Goal: Transaction & Acquisition: Purchase product/service

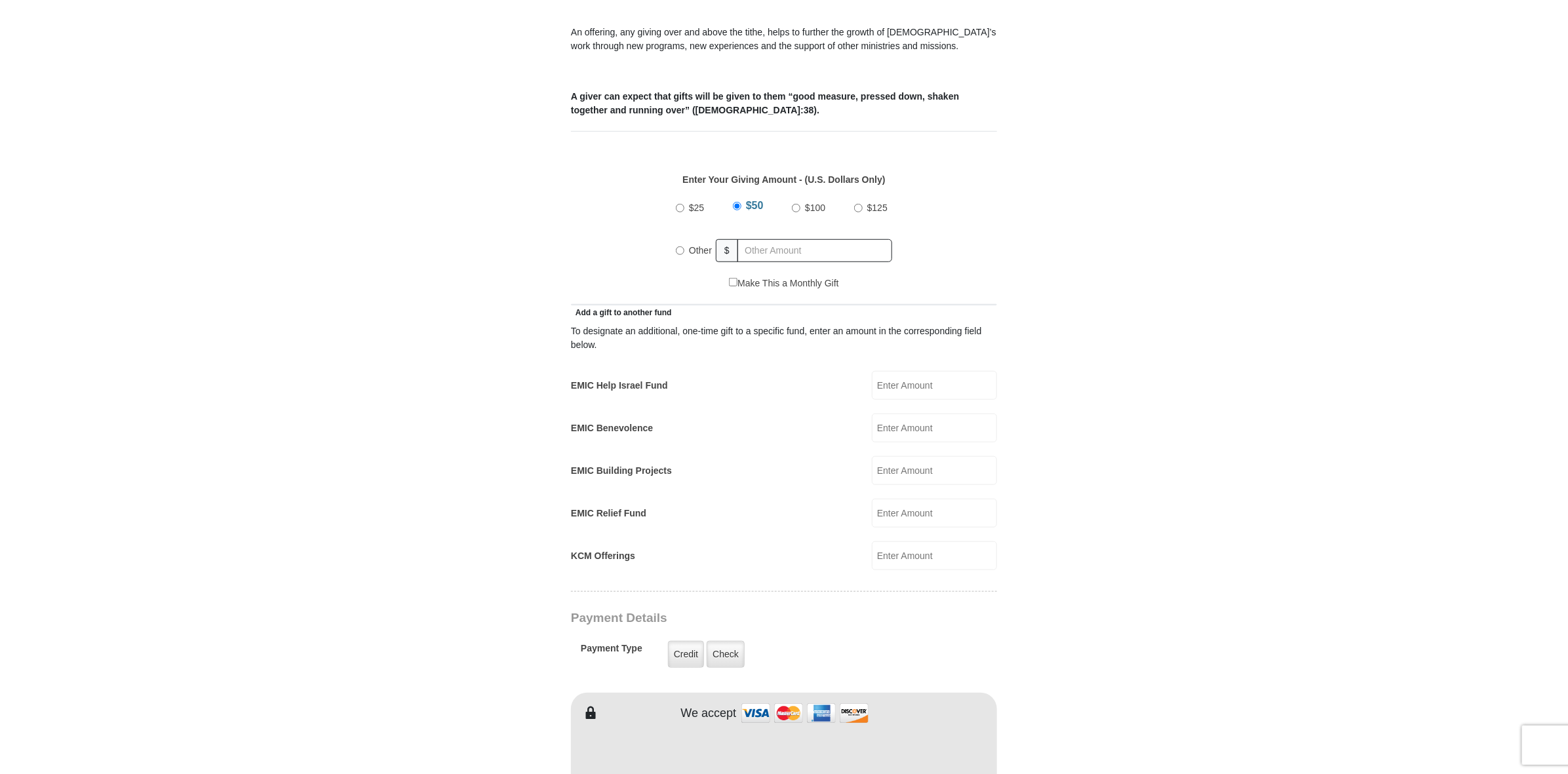
scroll to position [503, 0]
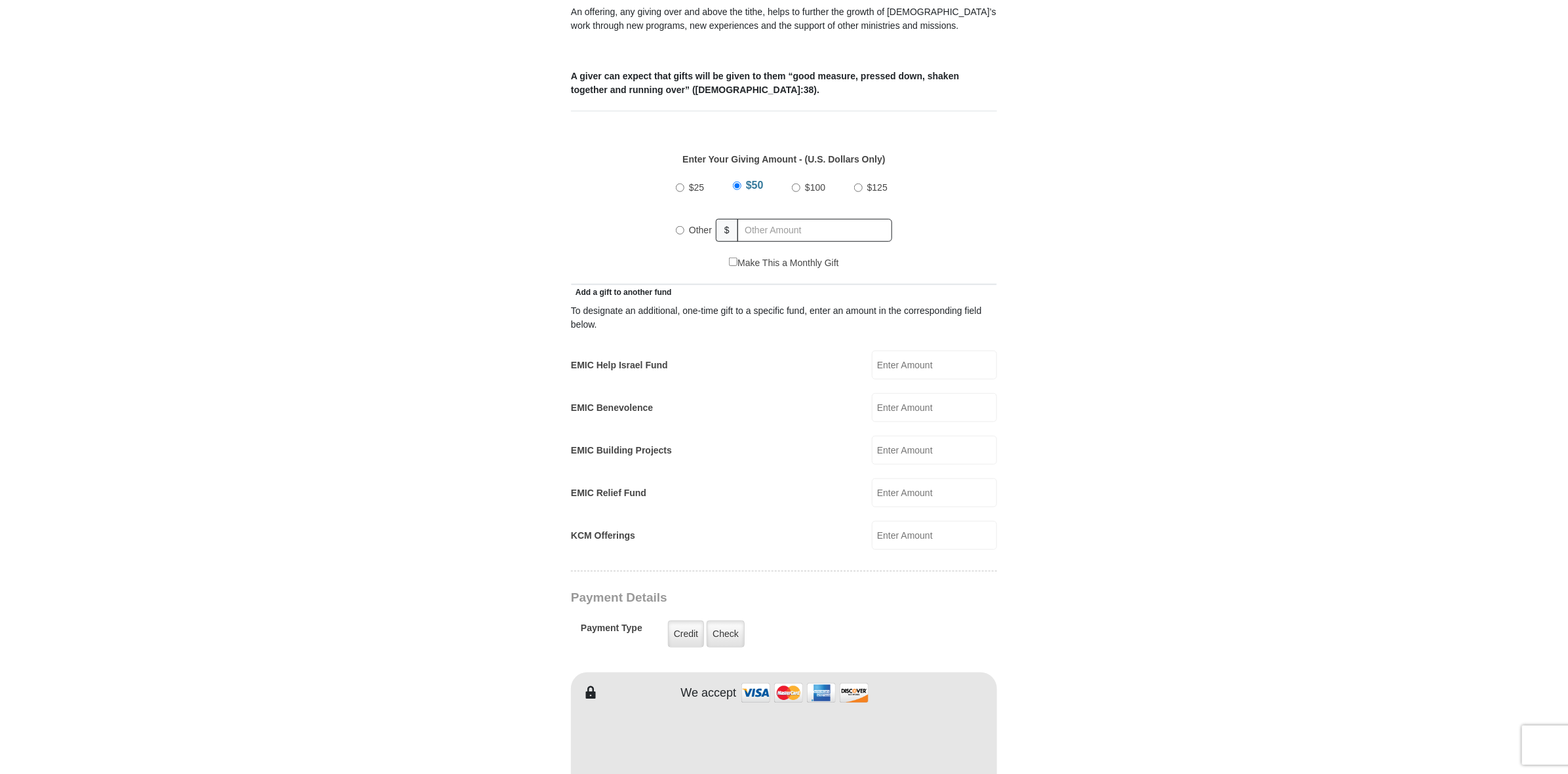
click at [679, 235] on input "Other" at bounding box center [680, 230] width 8 height 8
radio input "true"
click at [761, 242] on input "text" at bounding box center [817, 230] width 150 height 23
type input "403.00"
drag, startPoint x: 1566, startPoint y: 291, endPoint x: 1572, endPoint y: 348, distance: 57.3
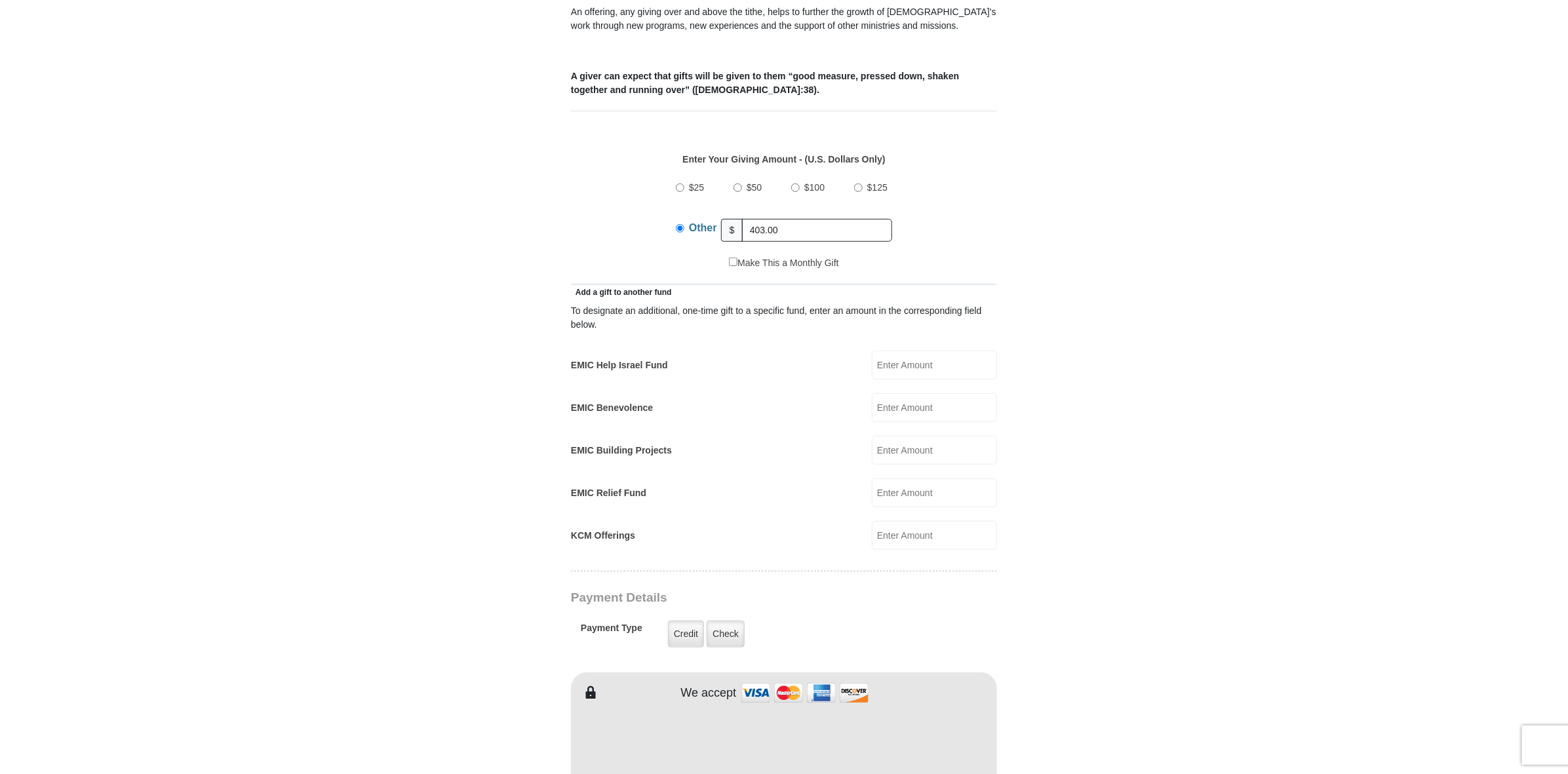
click at [1567, 348] on html "[GEOGRAPHIC_DATA][DEMOGRAPHIC_DATA] Online Giving Because of gifts like yours, …" at bounding box center [784, 686] width 1568 height 2379
click at [1427, 368] on body "[GEOGRAPHIC_DATA][DEMOGRAPHIC_DATA] Online Giving Because of gifts like yours, …" at bounding box center [784, 686] width 1568 height 2379
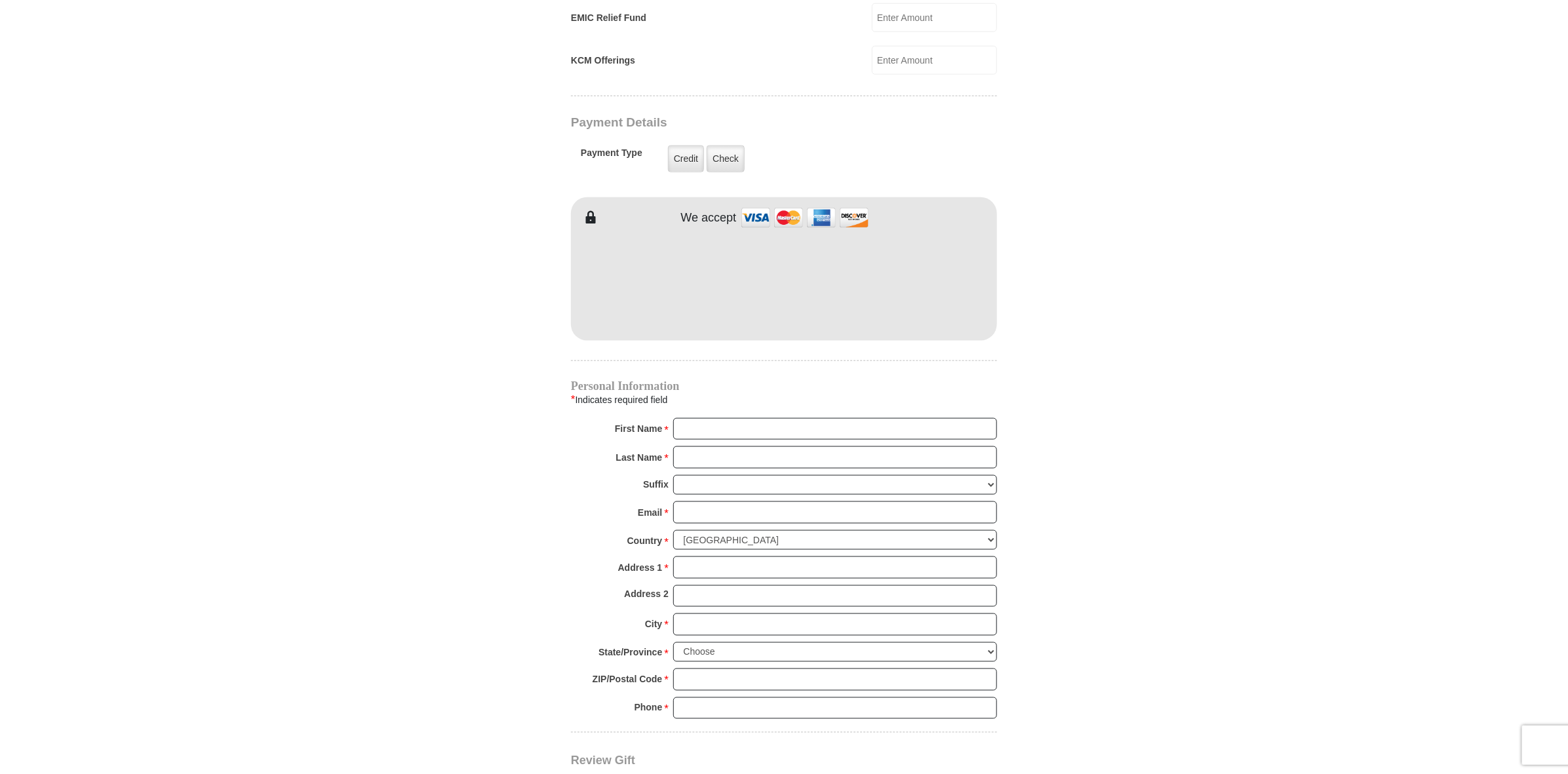
scroll to position [1014, 0]
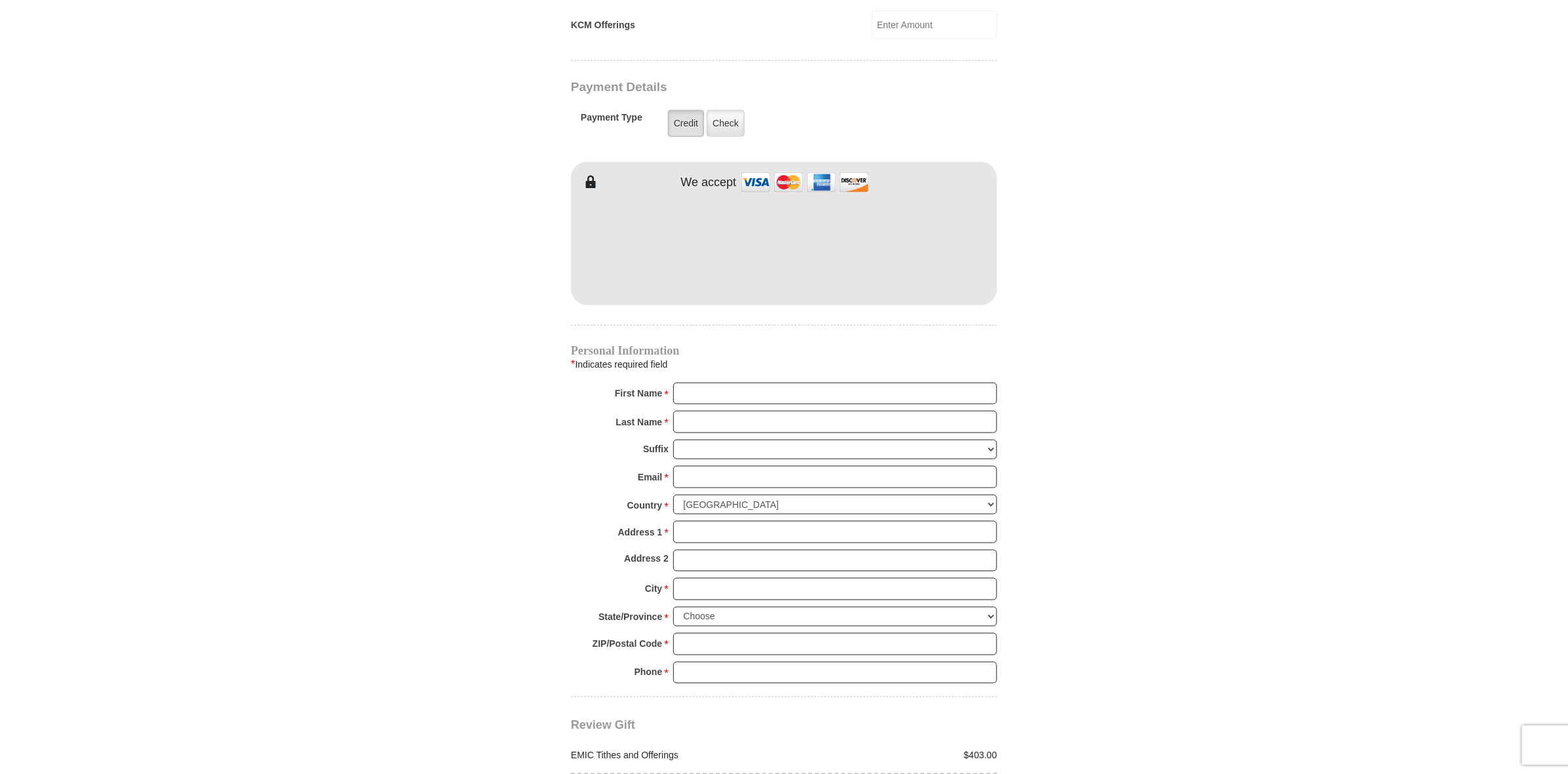
click at [693, 137] on label "Credit" at bounding box center [685, 123] width 36 height 27
click at [0, 0] on input "Credit" at bounding box center [0, 0] width 0 height 0
type input "[PERSON_NAME]"
click at [751, 488] on input "Email *" at bounding box center [836, 477] width 324 height 22
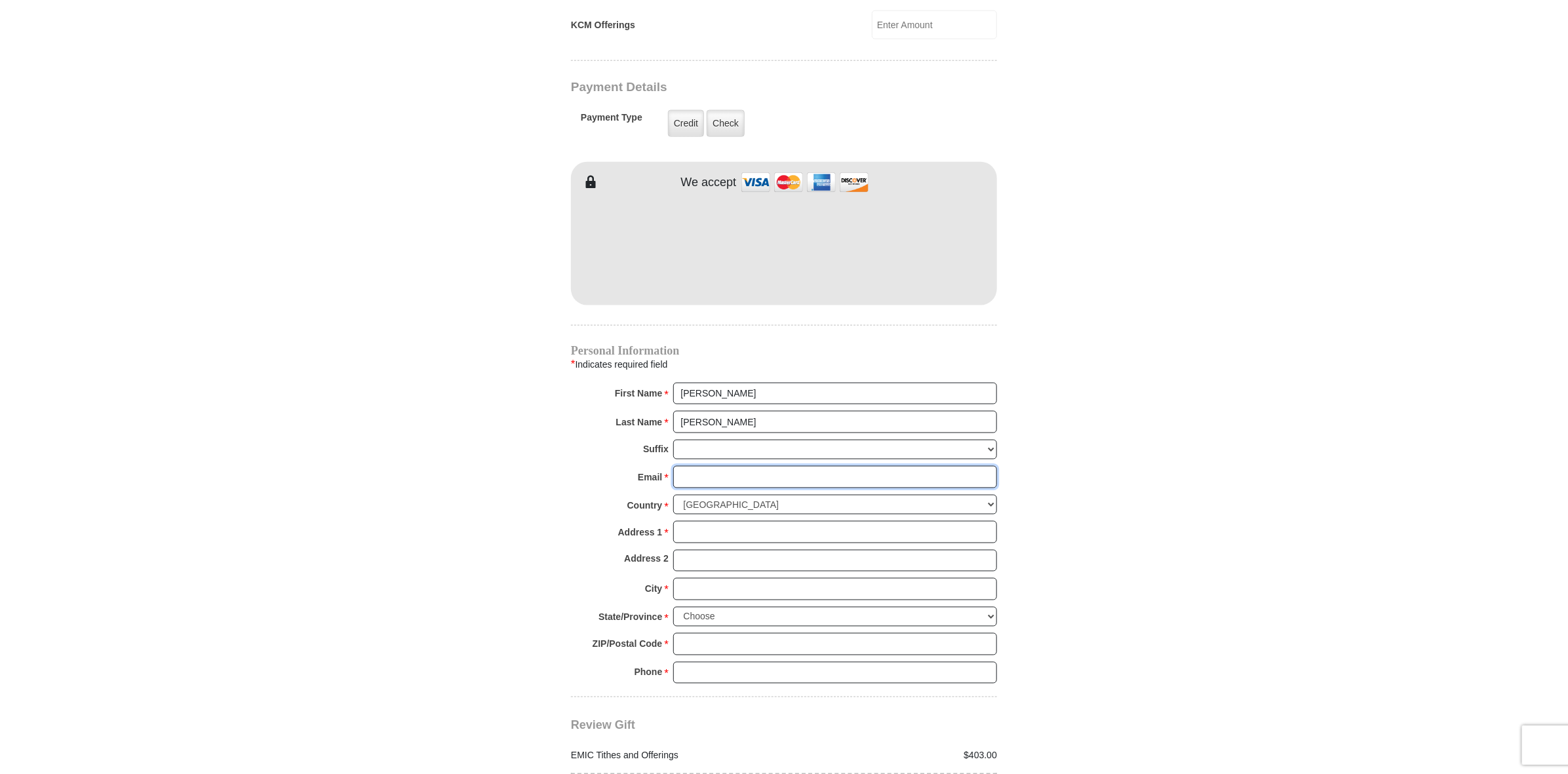
type input "[EMAIL_ADDRESS][DOMAIN_NAME]"
type input "[STREET_ADDRESS][PERSON_NAME]"
type input "[PERSON_NAME]"
select select "MN"
type input "55374"
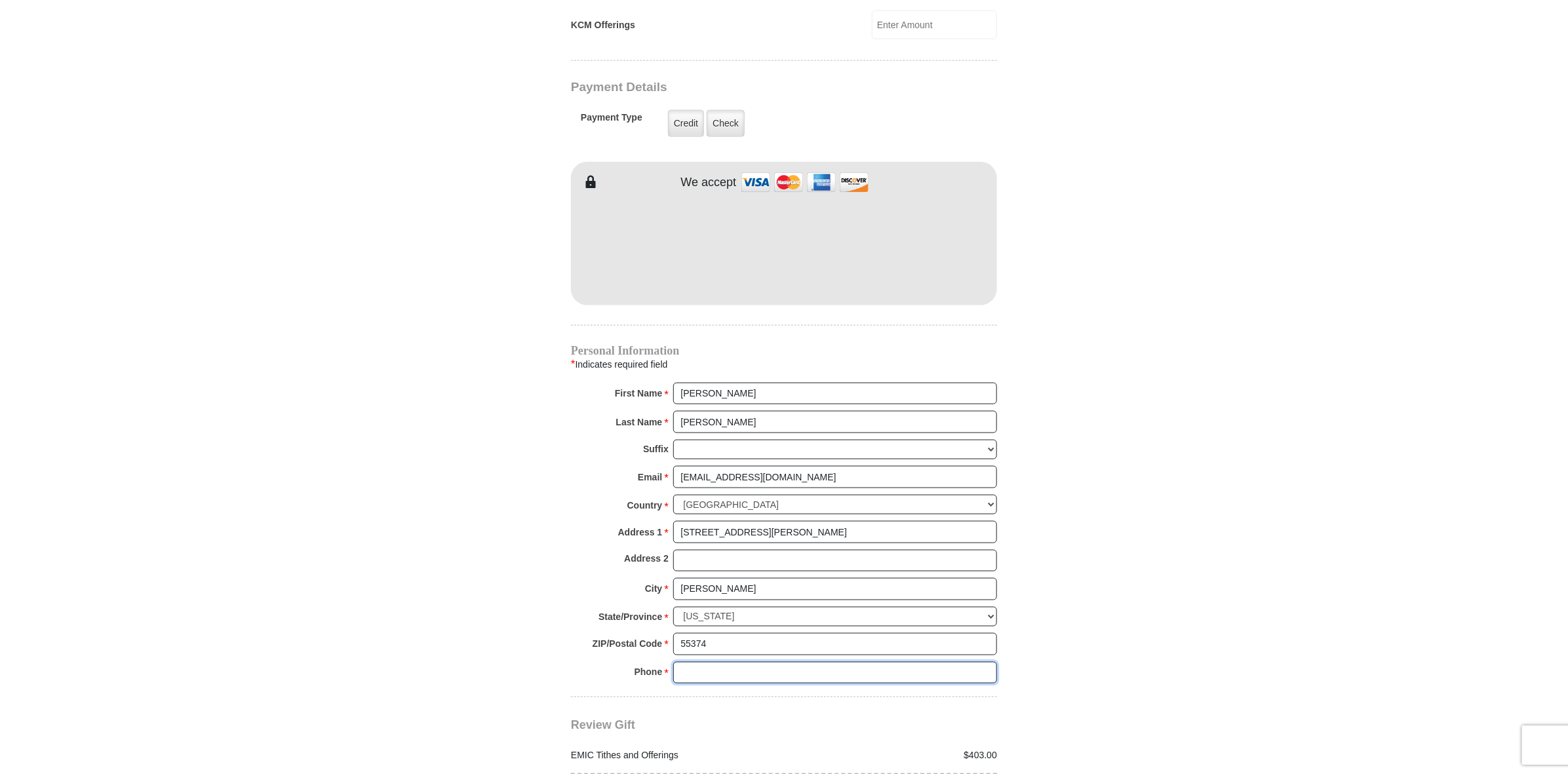
type input "7632429101"
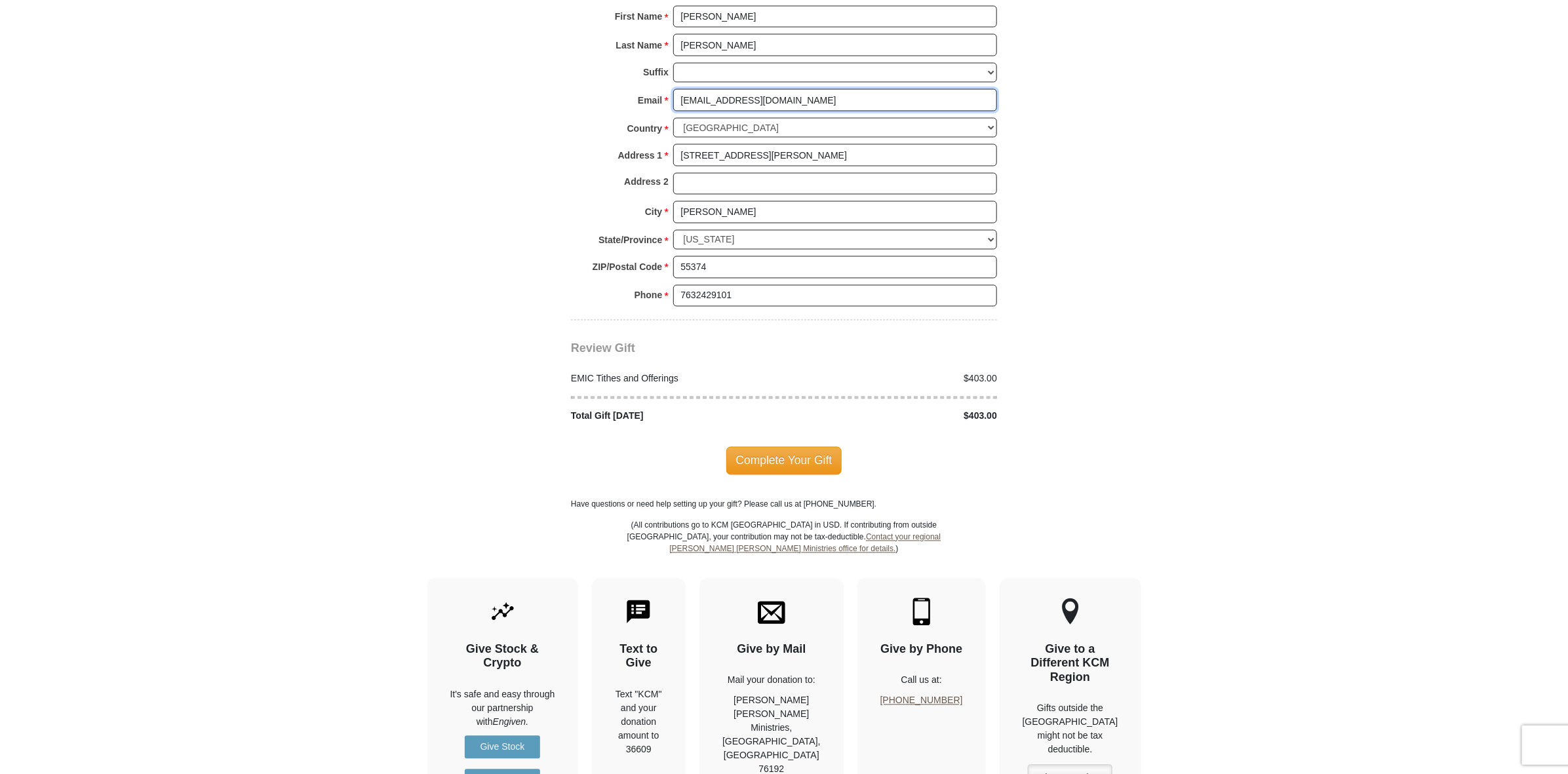
scroll to position [1417, 0]
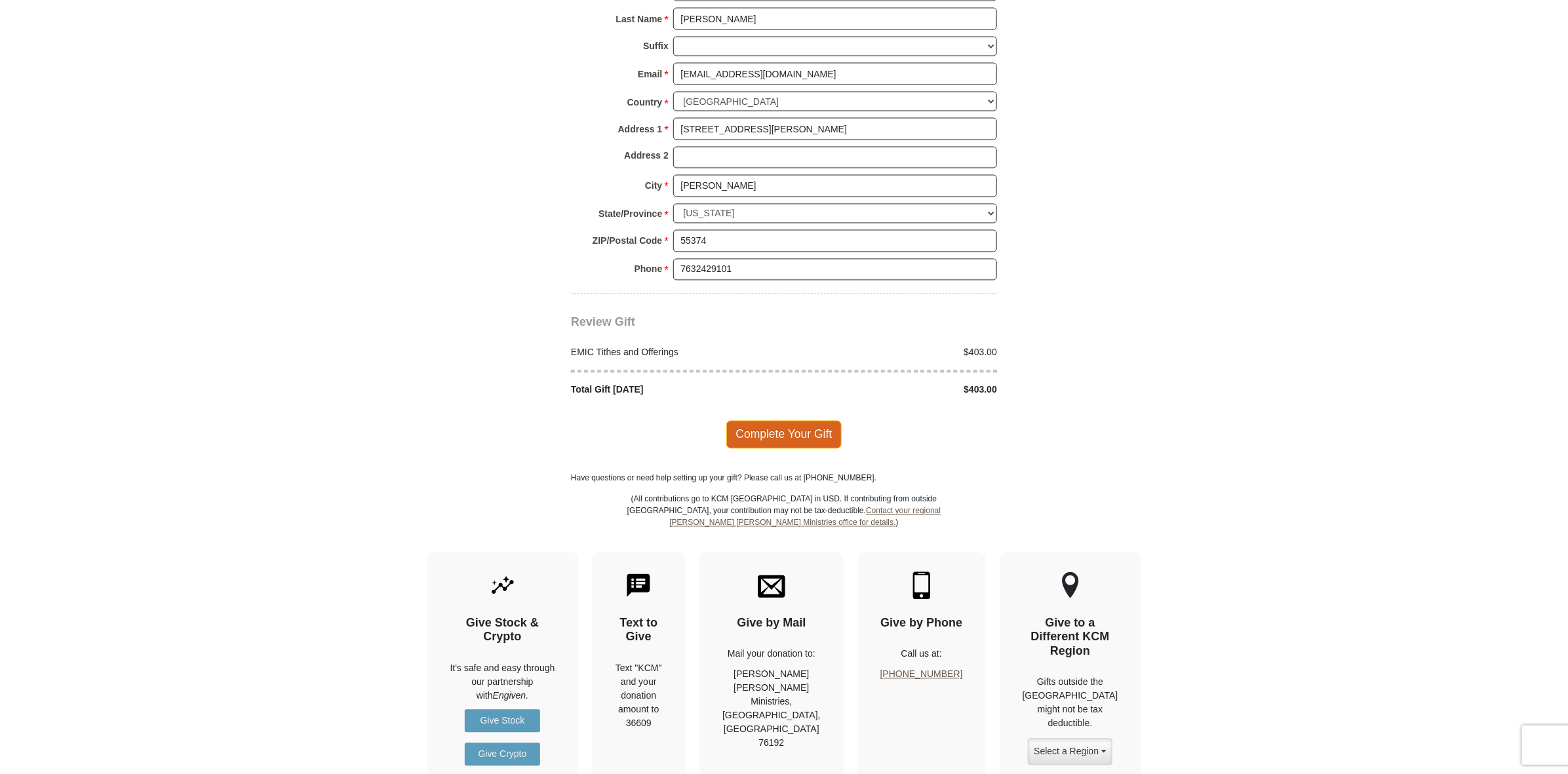
click at [818, 448] on span "Complete Your Gift" at bounding box center [784, 434] width 116 height 28
